Goal: Find contact information: Find contact information

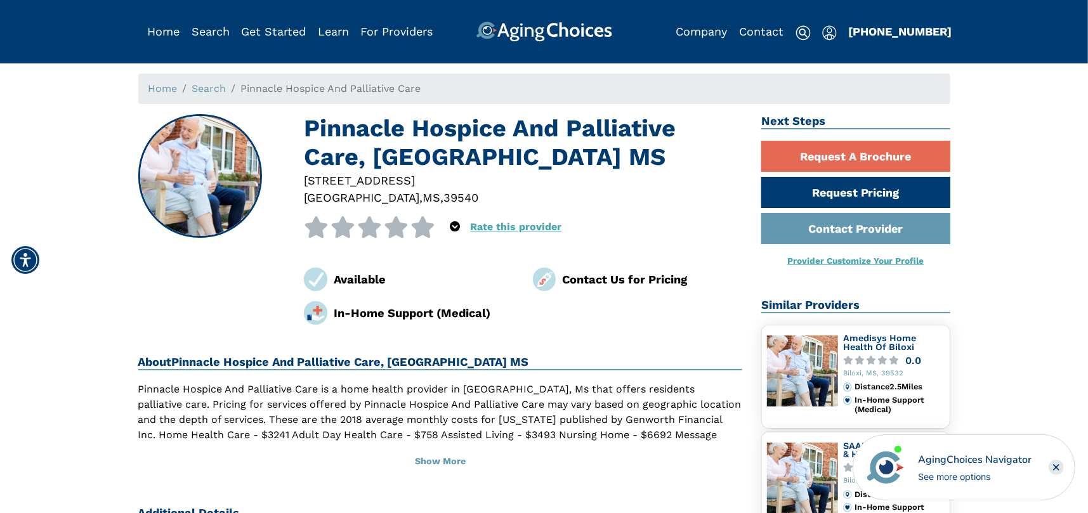
scroll to position [63, 0]
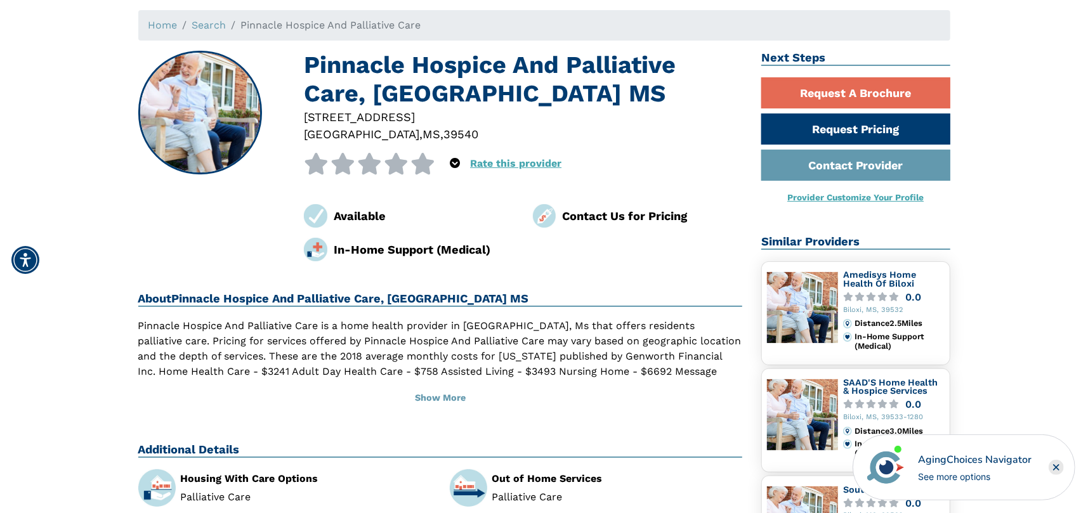
drag, startPoint x: 476, startPoint y: 114, endPoint x: 302, endPoint y: 112, distance: 173.8
click at [302, 112] on div "10532 Auto Mall Pkwy Ste D Diberville , MS , 39540" at bounding box center [522, 125] width 457 height 35
copy div "10532 Auto Mall Pkwy Ste D"
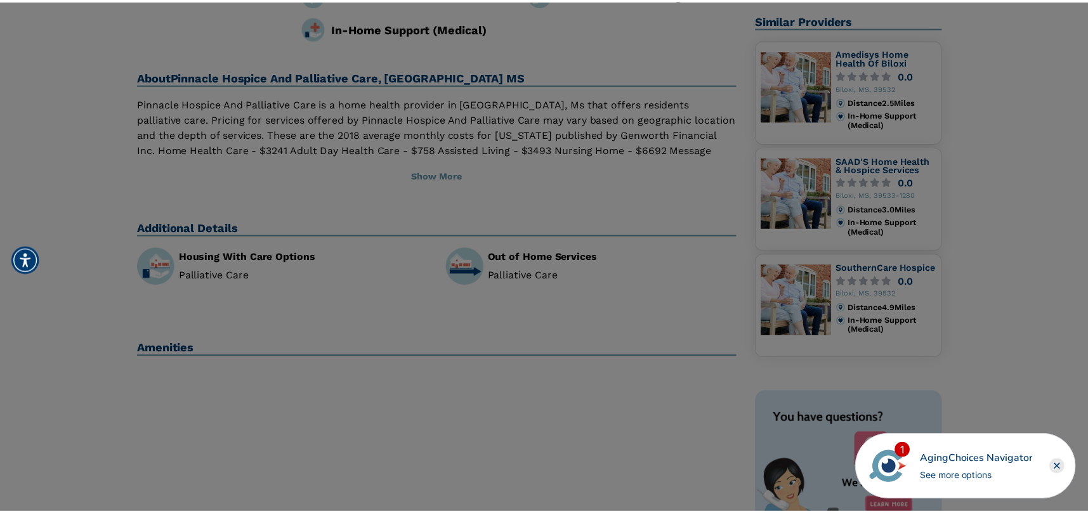
scroll to position [254, 0]
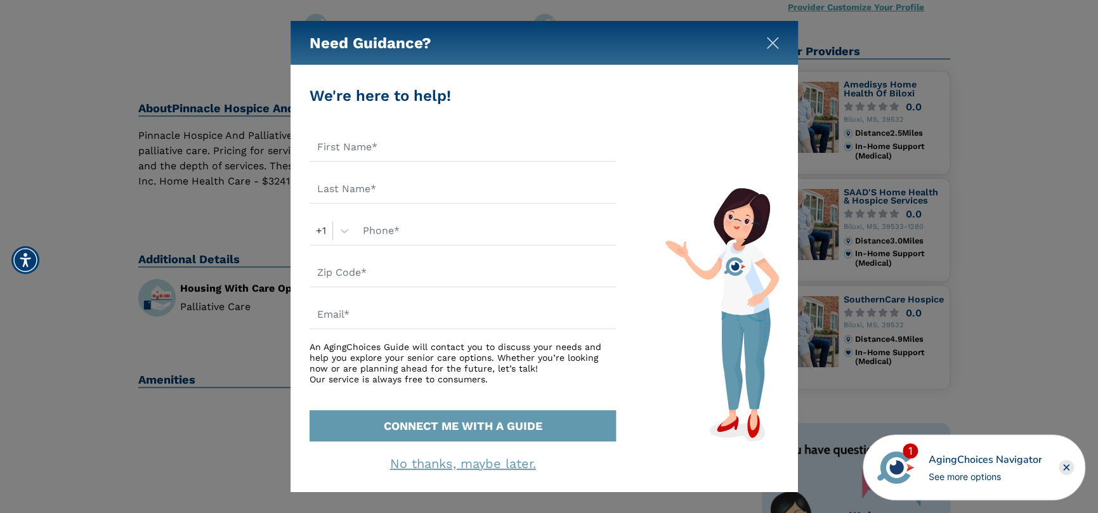
drag, startPoint x: 770, startPoint y: 46, endPoint x: 755, endPoint y: 56, distance: 17.9
click at [770, 46] on img "Close" at bounding box center [772, 43] width 13 height 13
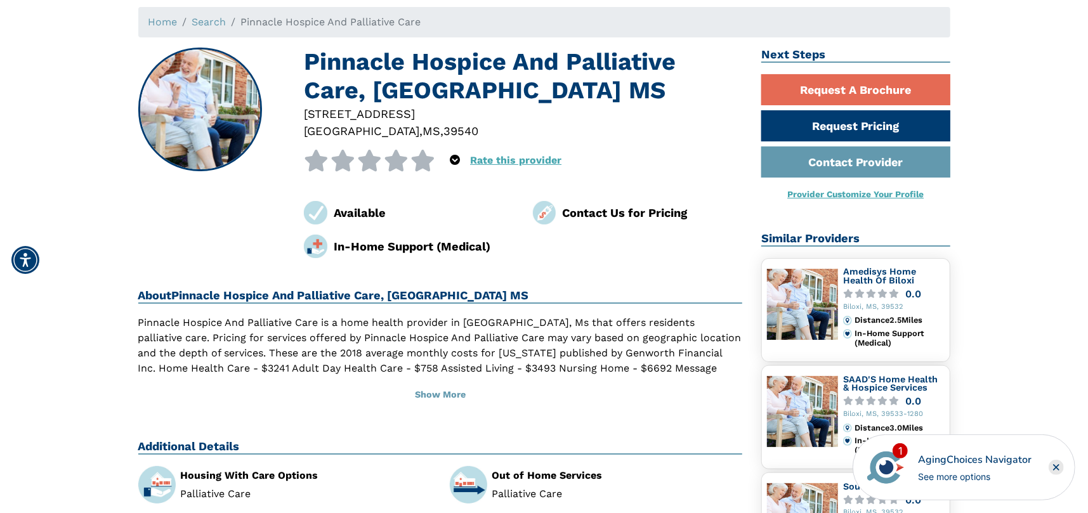
scroll to position [0, 0]
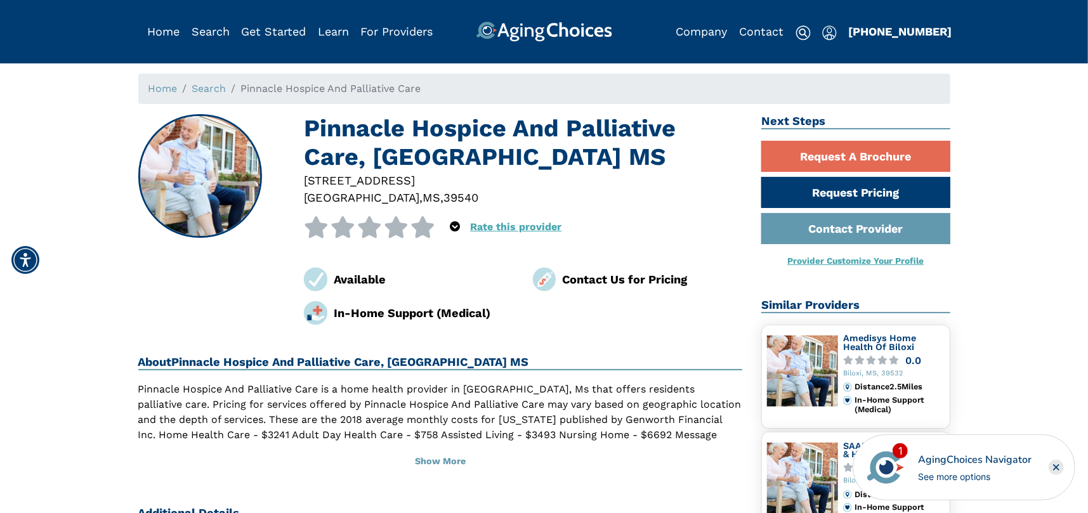
click at [440, 196] on span "," at bounding box center [441, 197] width 3 height 13
drag, startPoint x: 424, startPoint y: 198, endPoint x: 389, endPoint y: 197, distance: 34.3
click at [389, 197] on div "10532 Auto Mall Pkwy Ste D Diberville , MS , 39540" at bounding box center [522, 189] width 457 height 35
copy div "39540"
drag, startPoint x: 107, startPoint y: 0, endPoint x: 756, endPoint y: 29, distance: 650.1
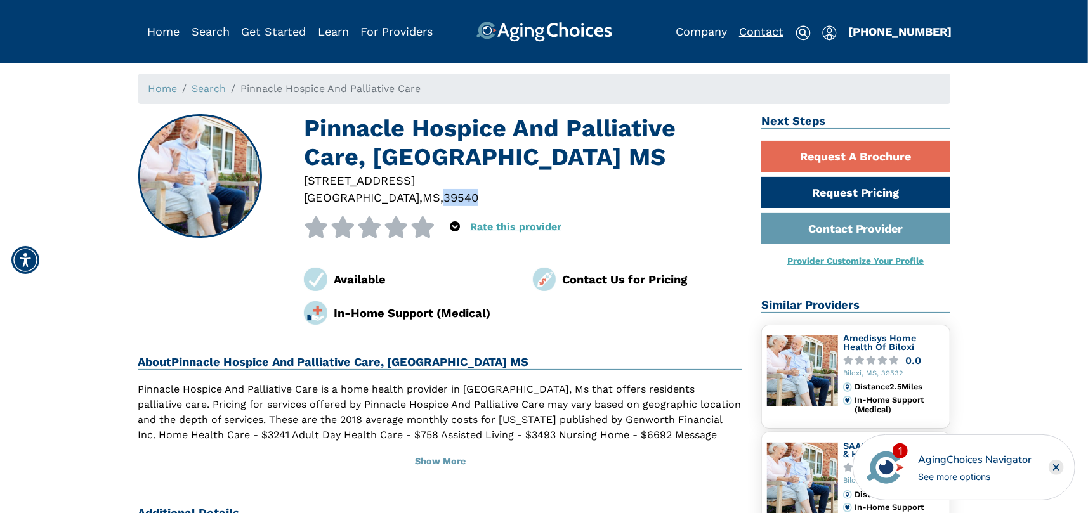
click at [756, 29] on link "Contact" at bounding box center [761, 31] width 44 height 13
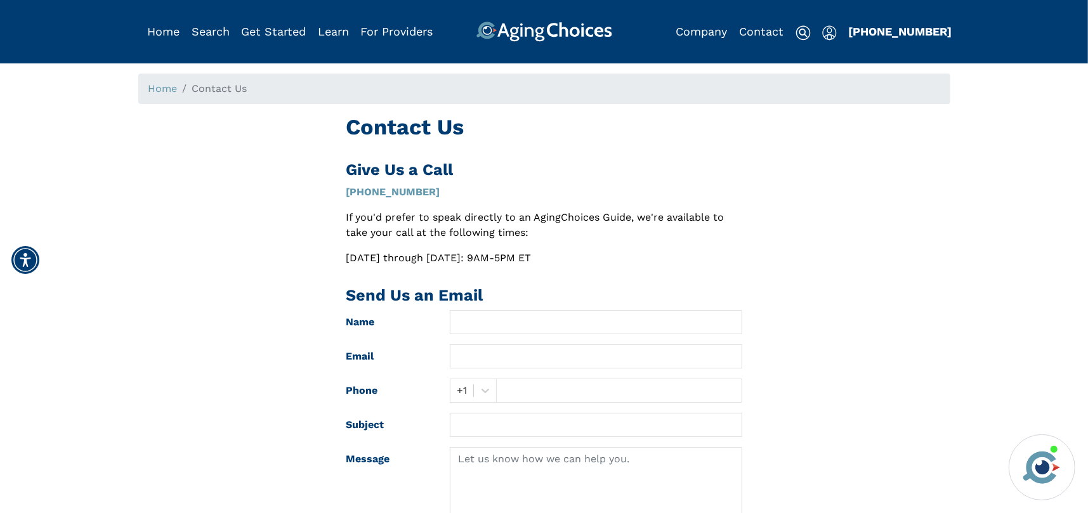
scroll to position [63, 0]
